Goal: Information Seeking & Learning: Learn about a topic

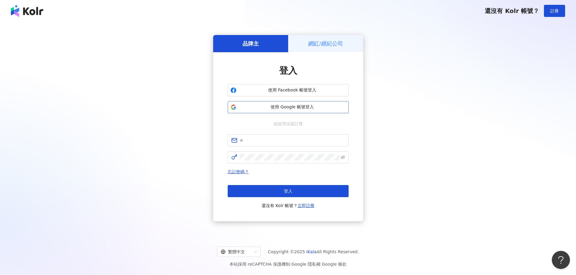
click at [308, 107] on span "使用 Google 帳號登入" at bounding box center [292, 107] width 107 height 6
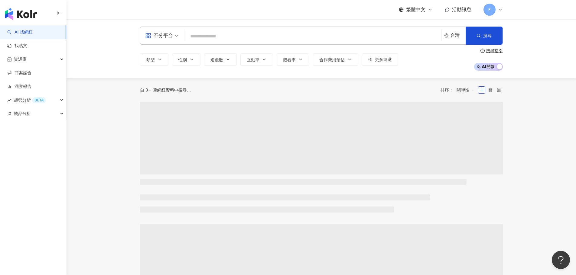
click at [262, 35] on input "search" at bounding box center [313, 36] width 252 height 11
type input "****"
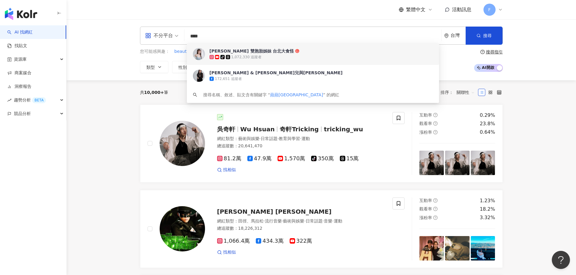
click at [243, 38] on input "****" at bounding box center [313, 36] width 252 height 11
click at [252, 54] on div "tiktok-icon 1,072,330 追蹤者" at bounding box center [310, 57] width 200 height 6
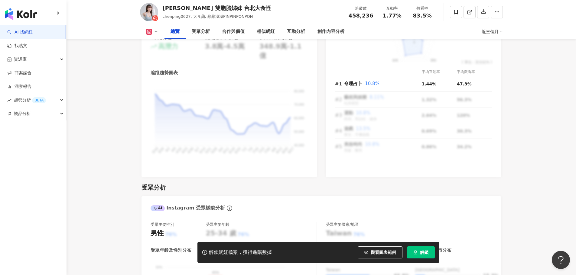
scroll to position [151, 0]
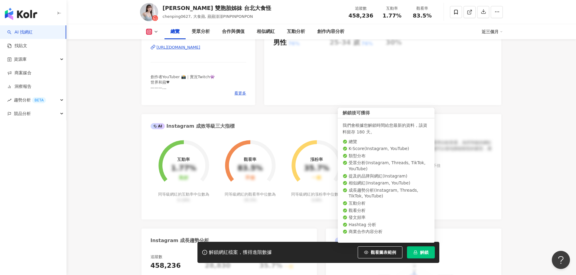
click at [423, 253] on span "解鎖" at bounding box center [424, 252] width 8 height 5
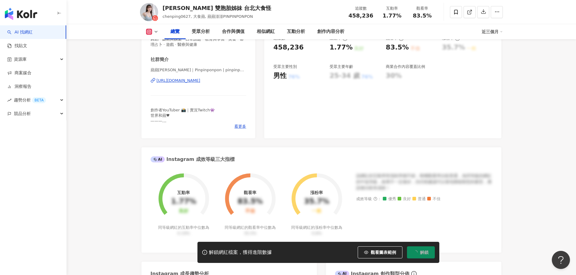
scroll to position [0, 0]
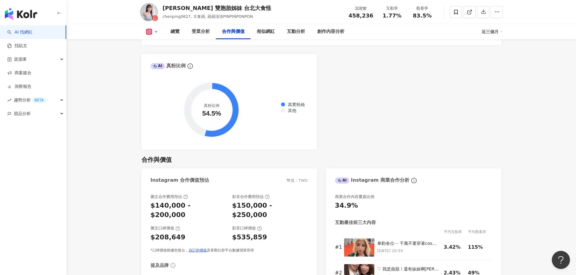
scroll to position [816, 0]
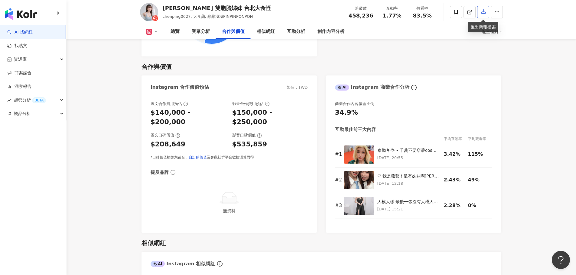
click at [481, 14] on icon "button" at bounding box center [483, 12] width 4 height 4
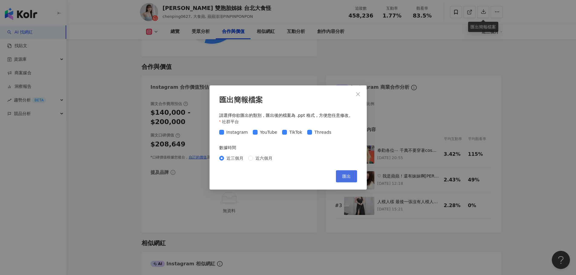
click at [345, 176] on span "匯出" at bounding box center [346, 176] width 8 height 5
click at [361, 97] on button "Close" at bounding box center [358, 94] width 12 height 12
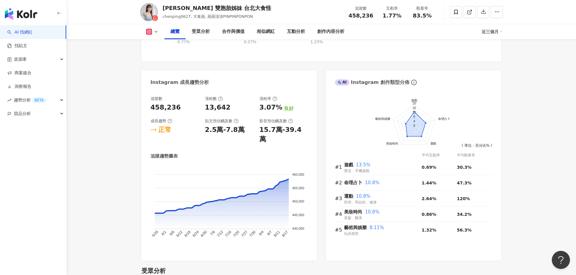
scroll to position [302, 0]
